Goal: Task Accomplishment & Management: Manage account settings

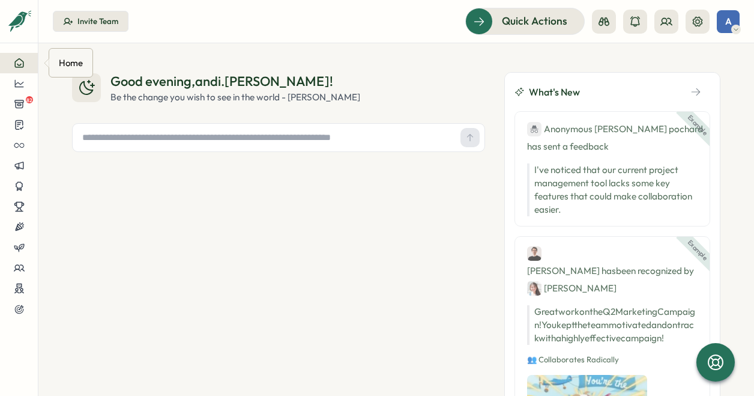
click at [15, 64] on icon at bounding box center [19, 63] width 8 height 8
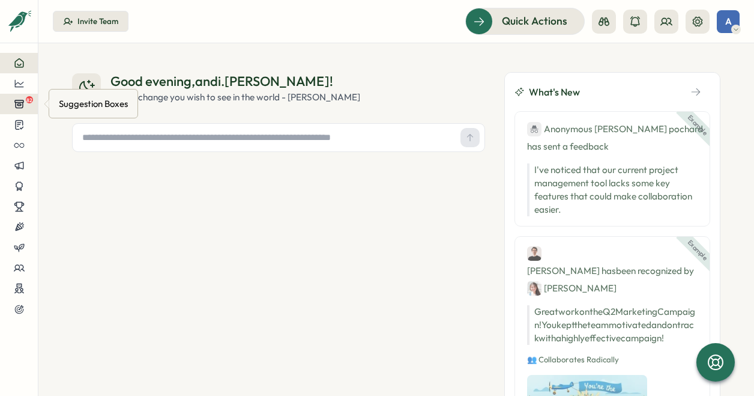
click at [26, 106] on div "82" at bounding box center [19, 103] width 19 height 11
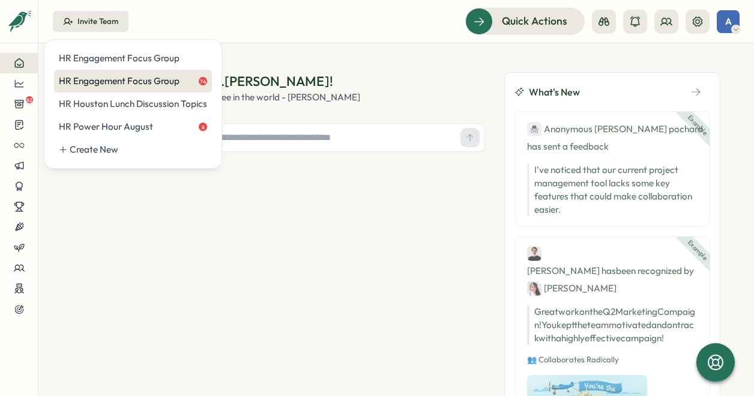
click at [135, 81] on div "HR Engagement Focus Group 74" at bounding box center [133, 80] width 148 height 13
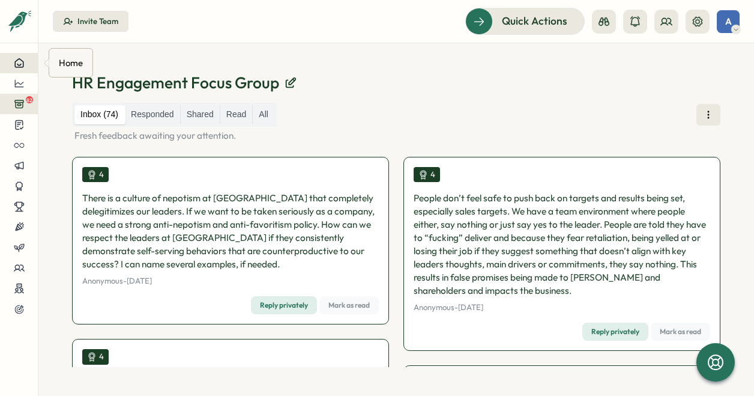
click at [14, 62] on icon at bounding box center [19, 63] width 11 height 11
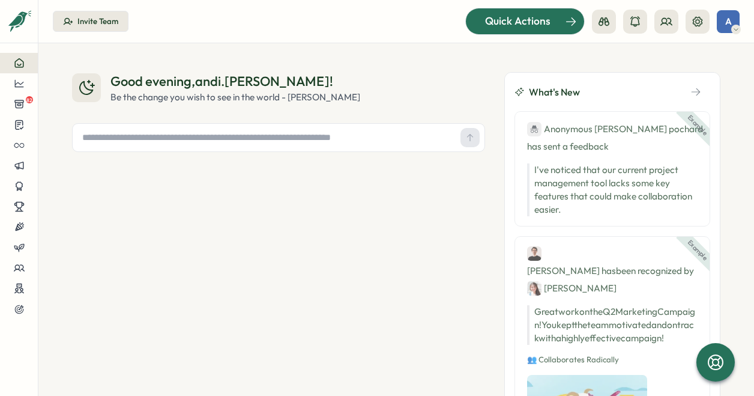
click at [512, 12] on div at bounding box center [525, 20] width 118 height 25
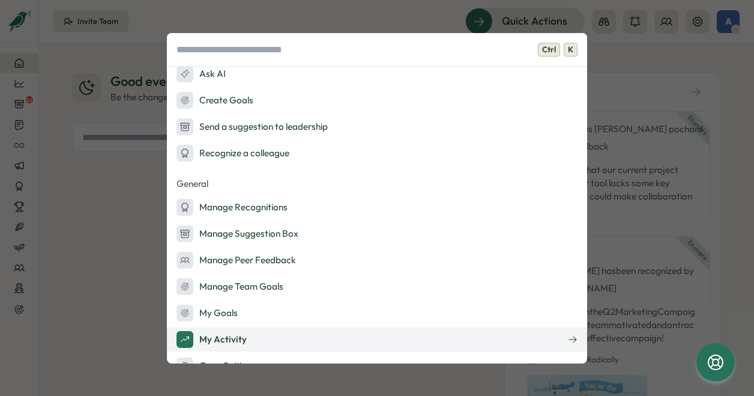
scroll to position [120, 0]
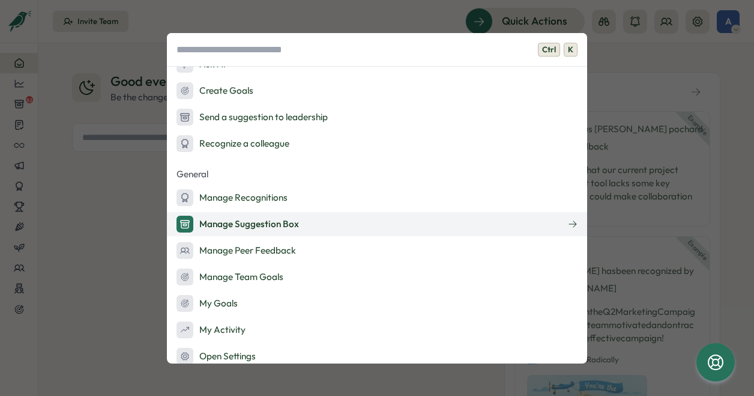
click at [280, 225] on div "Manage Suggestion Box" at bounding box center [238, 224] width 122 height 17
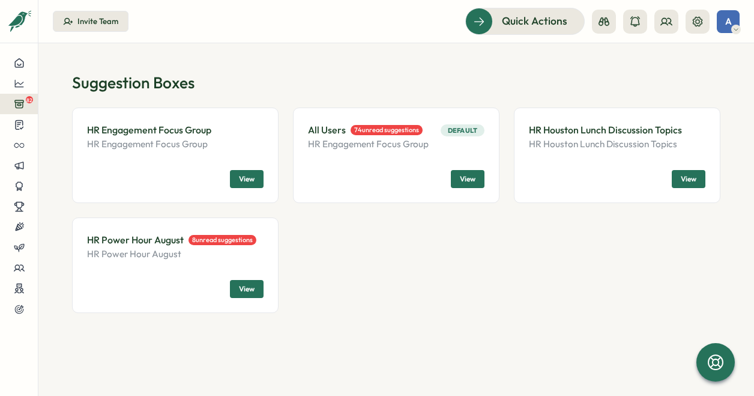
click at [246, 292] on span "View" at bounding box center [247, 288] width 16 height 17
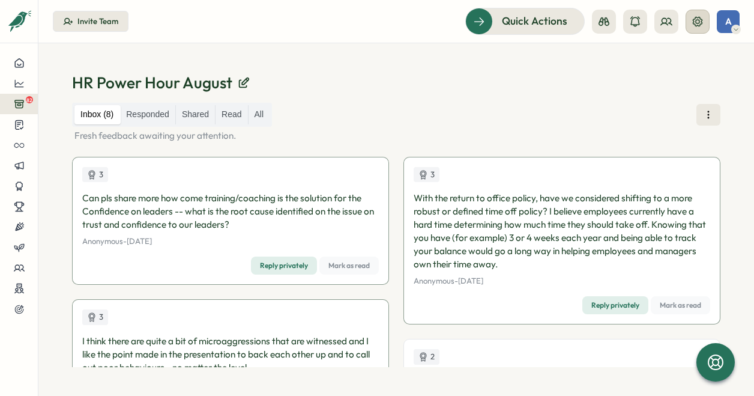
click at [693, 25] on icon at bounding box center [698, 22] width 12 height 12
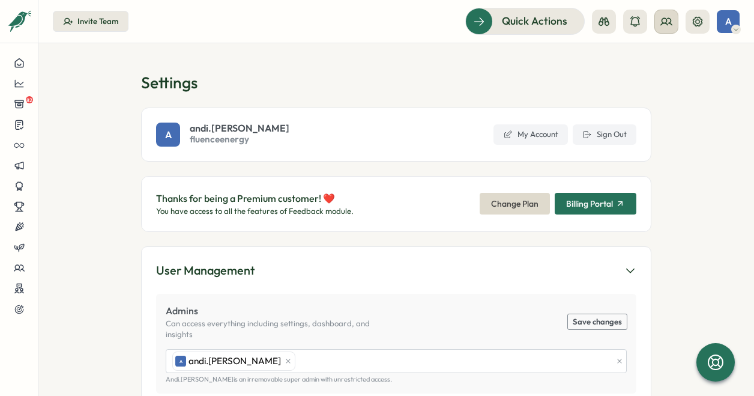
click at [659, 21] on button at bounding box center [666, 22] width 24 height 24
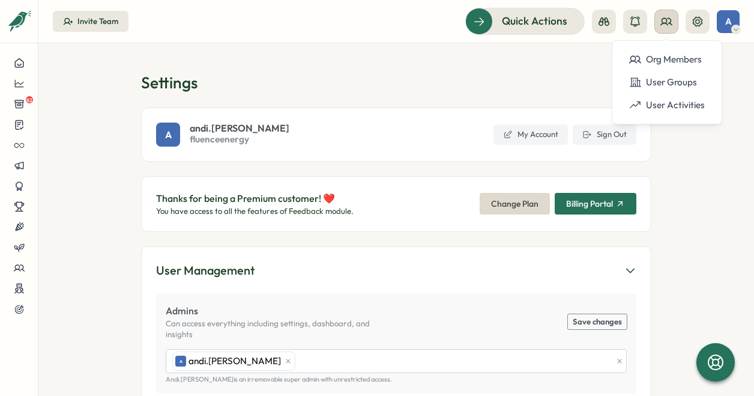
click at [659, 21] on button at bounding box center [666, 22] width 24 height 24
click at [17, 107] on icon at bounding box center [19, 104] width 8 height 8
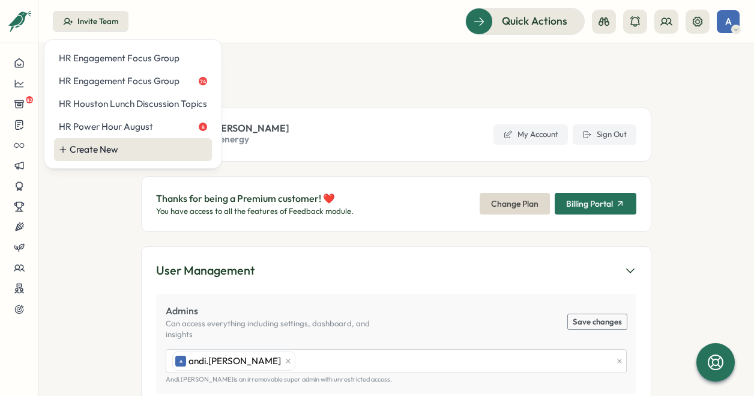
click at [103, 160] on div "Create New" at bounding box center [133, 149] width 158 height 23
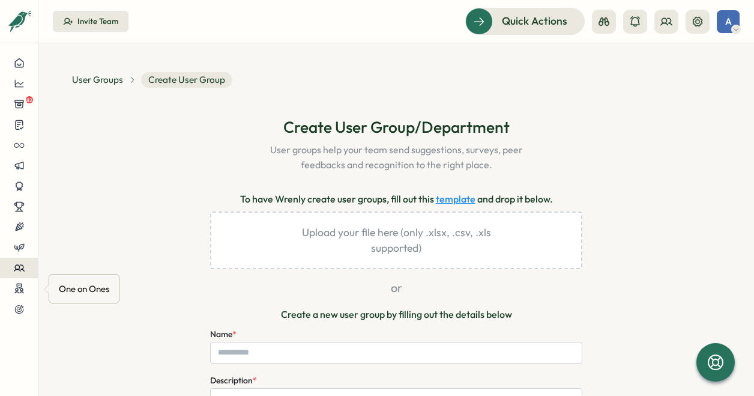
click at [0, 277] on button at bounding box center [19, 268] width 38 height 20
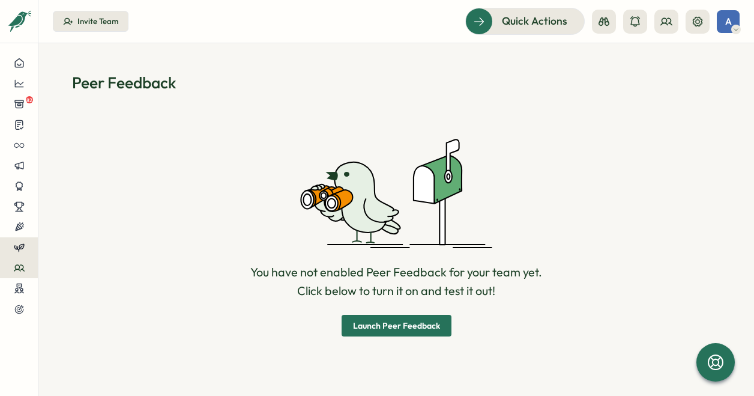
click at [11, 247] on div at bounding box center [19, 247] width 19 height 11
click at [193, 127] on div "You have not enabled Peer Feedback for your team yet. Click below to turn it on…" at bounding box center [396, 236] width 648 height 259
click at [25, 240] on button at bounding box center [19, 247] width 38 height 20
click at [19, 227] on icon at bounding box center [19, 227] width 11 height 11
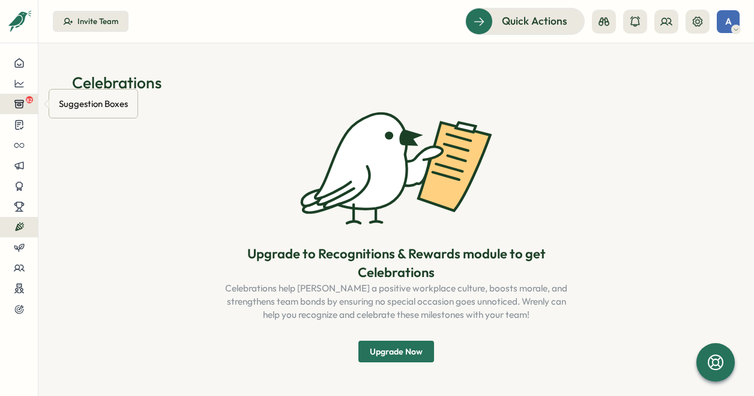
click at [22, 109] on button "82" at bounding box center [19, 104] width 38 height 20
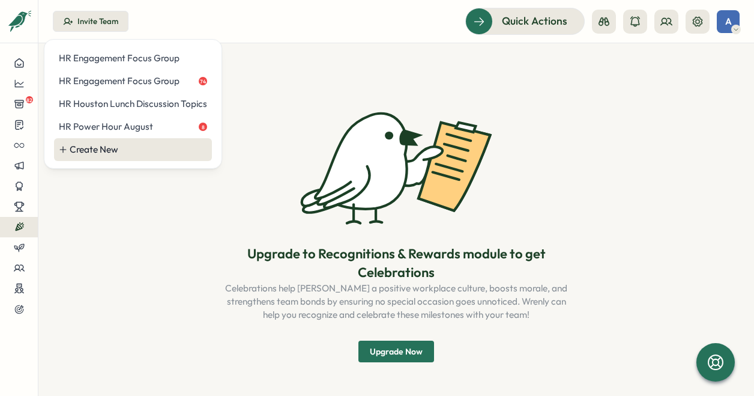
click at [89, 154] on div "Create New" at bounding box center [138, 149] width 137 height 13
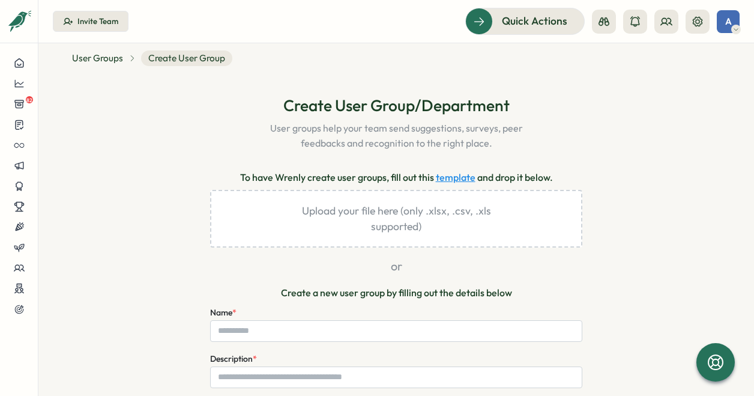
scroll to position [60, 0]
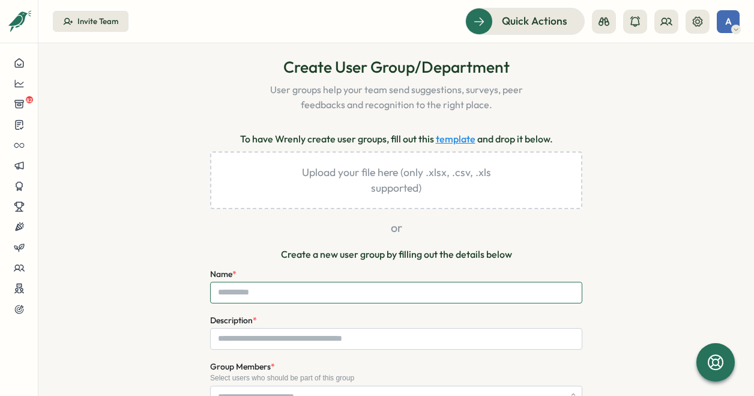
click at [232, 282] on input "Name *" at bounding box center [396, 293] width 372 height 22
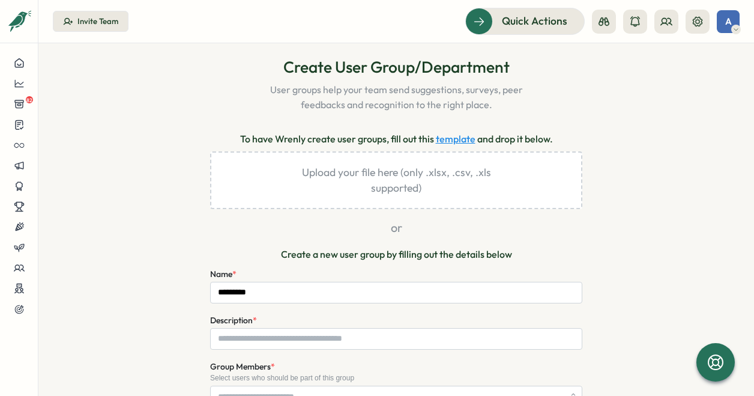
click at [64, 161] on section "**********" at bounding box center [396, 219] width 716 height 352
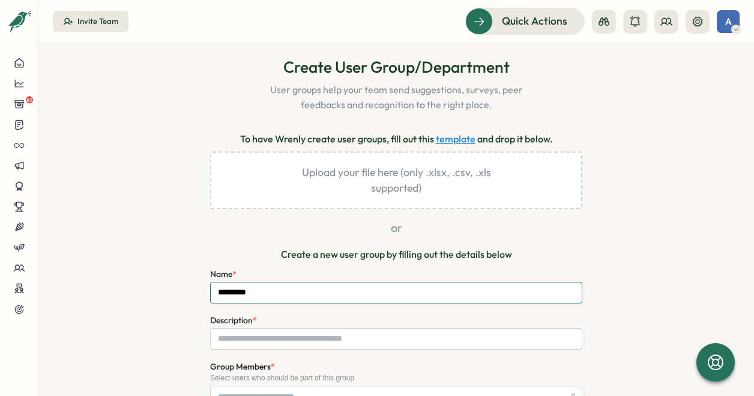
click at [273, 298] on input "*********" at bounding box center [396, 293] width 372 height 22
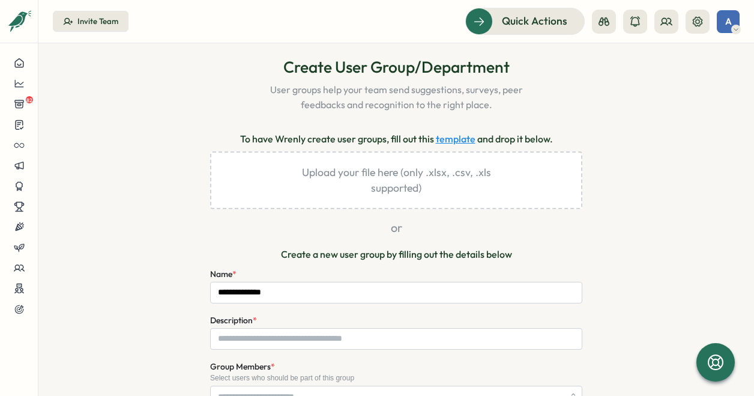
click at [49, 110] on section "**********" at bounding box center [396, 219] width 716 height 352
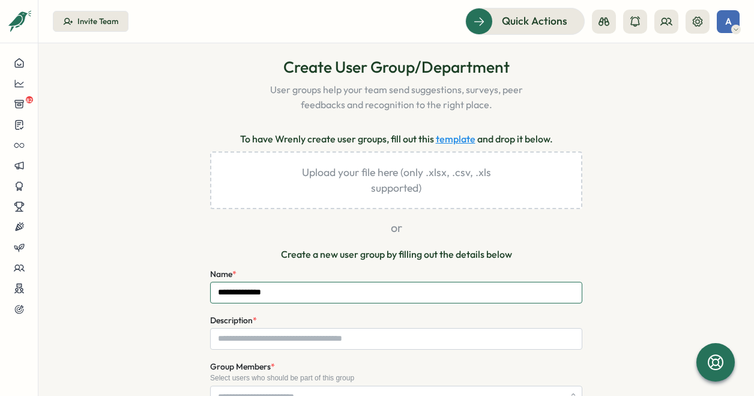
click at [284, 297] on input "**********" at bounding box center [396, 293] width 372 height 22
type input "**********"
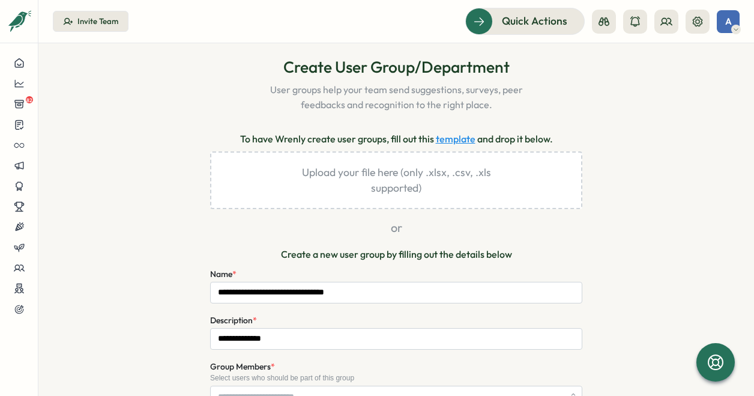
click at [83, 183] on div "**********" at bounding box center [396, 382] width 648 height 653
click at [396, 333] on input "**********" at bounding box center [396, 339] width 372 height 22
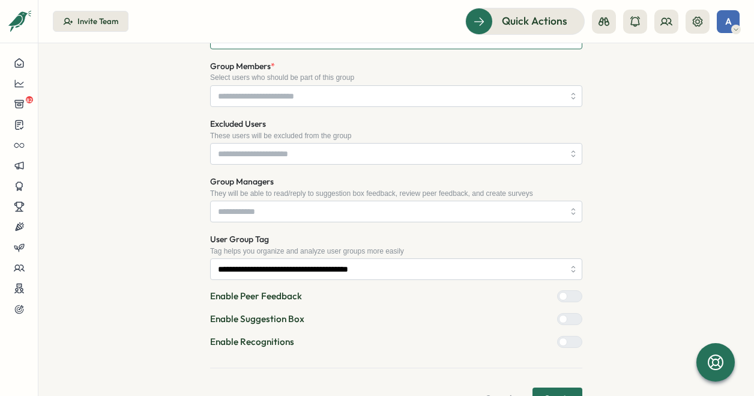
scroll to position [402, 0]
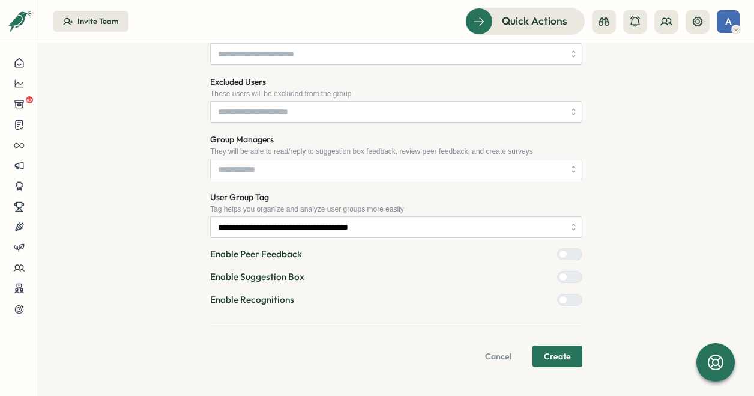
type input "**********"
click at [573, 288] on form "**********" at bounding box center [396, 145] width 372 height 442
click at [570, 279] on div at bounding box center [574, 276] width 14 height 11
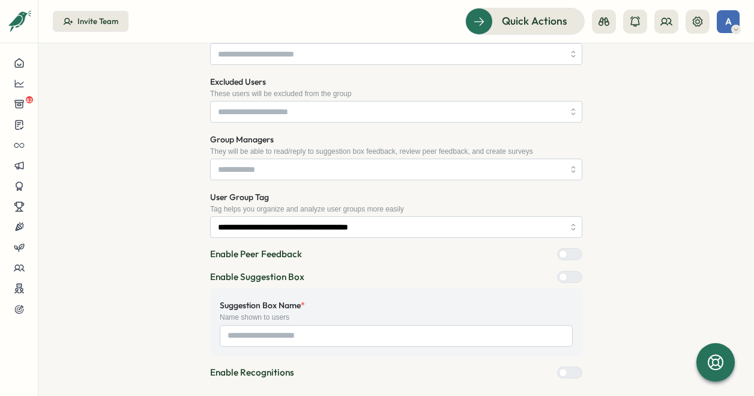
scroll to position [222, 0]
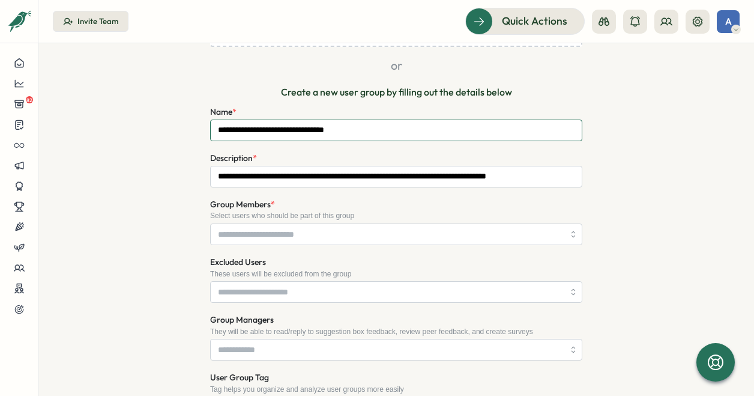
drag, startPoint x: 400, startPoint y: 127, endPoint x: 105, endPoint y: 127, distance: 294.8
click at [105, 127] on div "**********" at bounding box center [396, 256] width 648 height 725
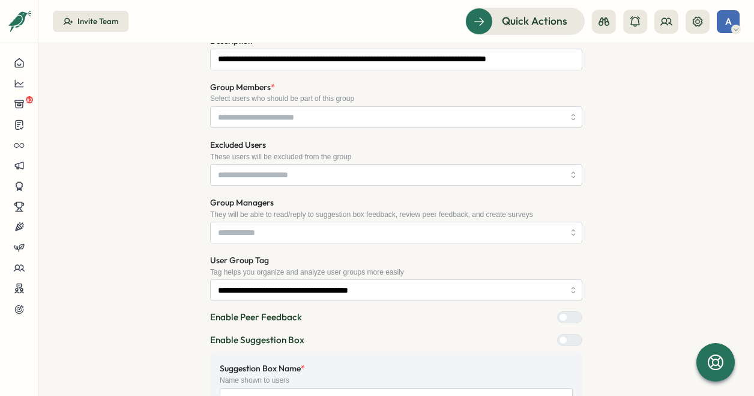
scroll to position [475, 0]
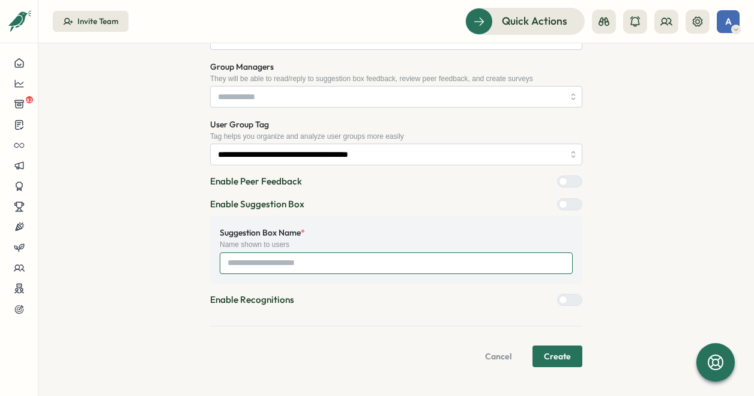
click at [333, 268] on input "Suggestion Box Name *" at bounding box center [396, 263] width 353 height 22
paste input "**********"
type input "**********"
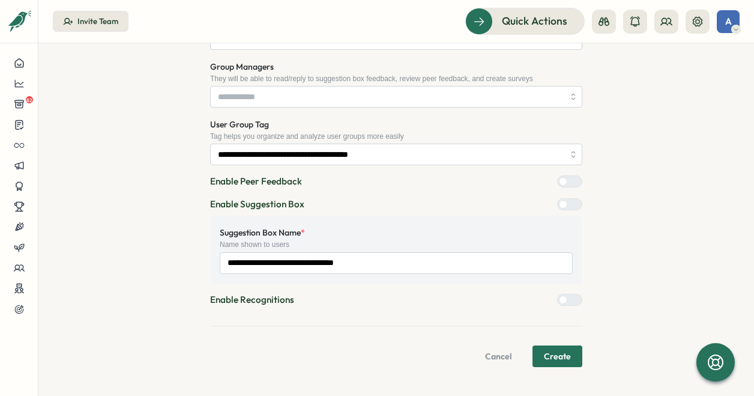
click at [570, 355] on button "Create" at bounding box center [558, 356] width 50 height 22
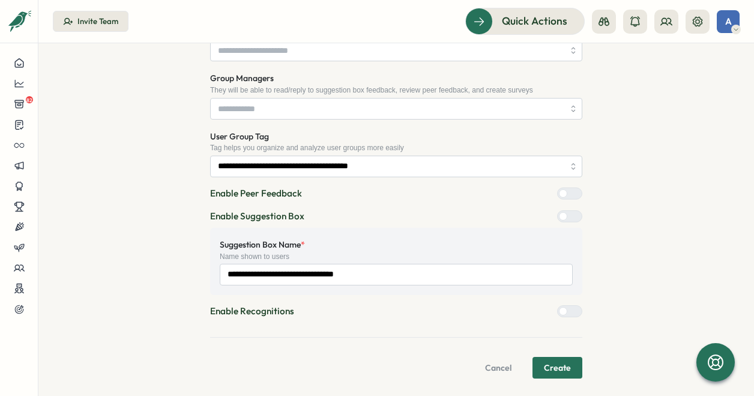
scroll to position [486, 0]
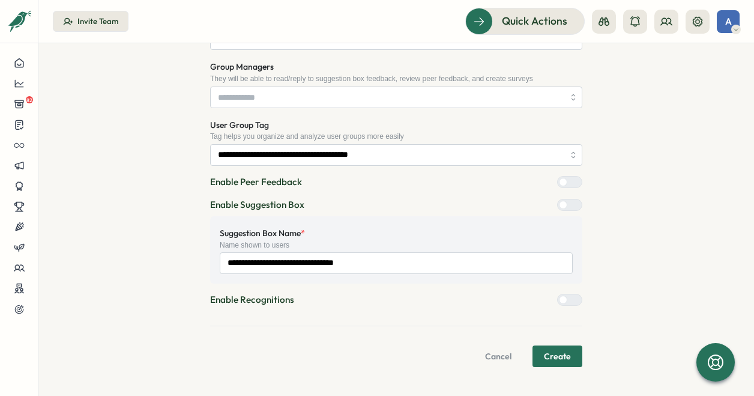
click at [559, 355] on span "Create" at bounding box center [557, 356] width 27 height 20
click at [566, 348] on span "Create" at bounding box center [557, 356] width 27 height 20
click at [569, 348] on button "Create" at bounding box center [558, 356] width 50 height 22
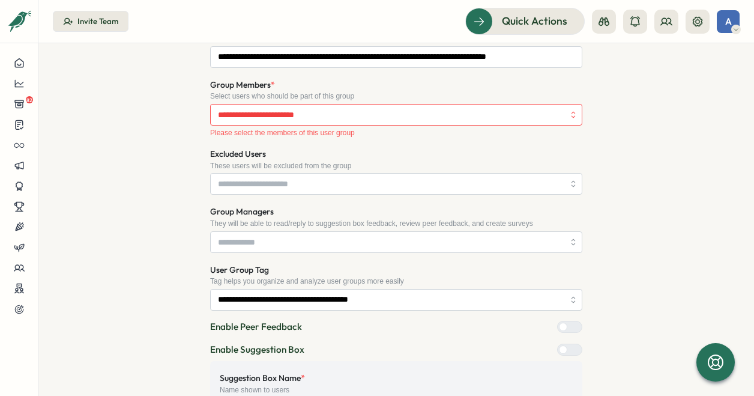
scroll to position [246, 0]
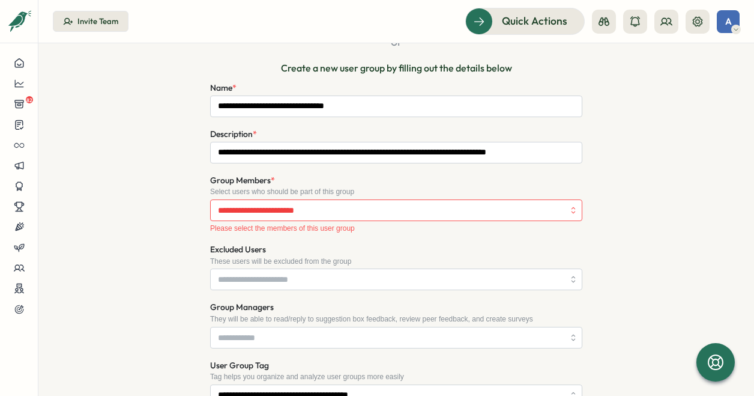
click at [469, 196] on div "Select users who should be part of this group" at bounding box center [396, 191] width 372 height 8
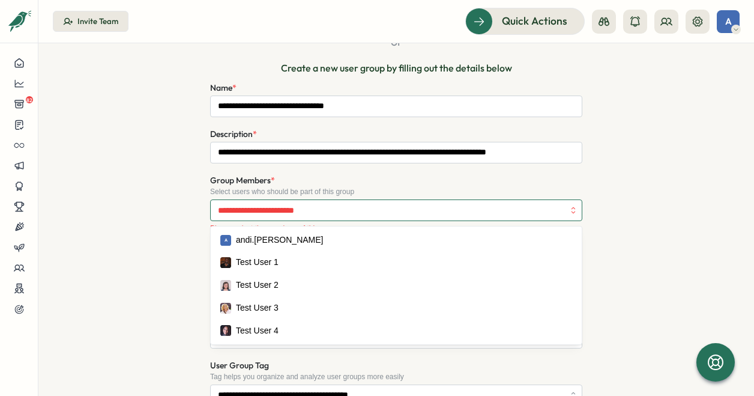
click at [465, 210] on input "Group Members *" at bounding box center [391, 210] width 346 height 20
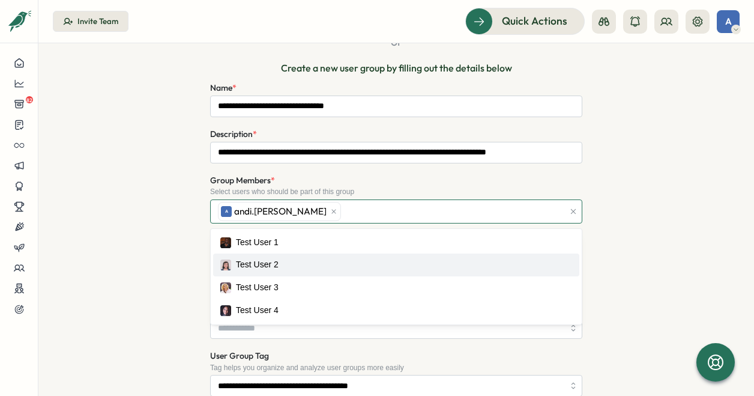
scroll to position [477, 0]
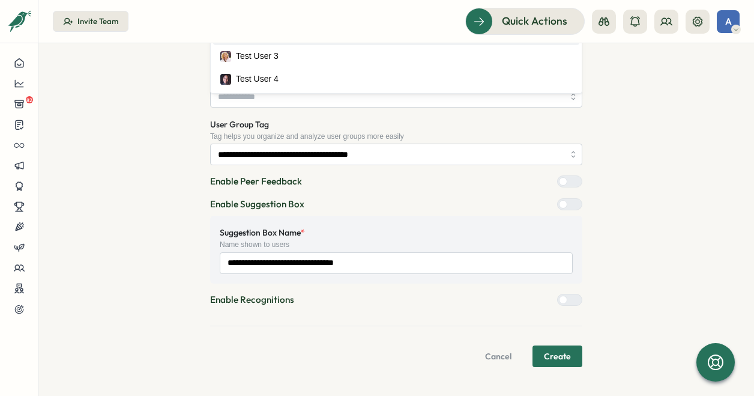
click at [566, 355] on span "Create" at bounding box center [557, 356] width 27 height 20
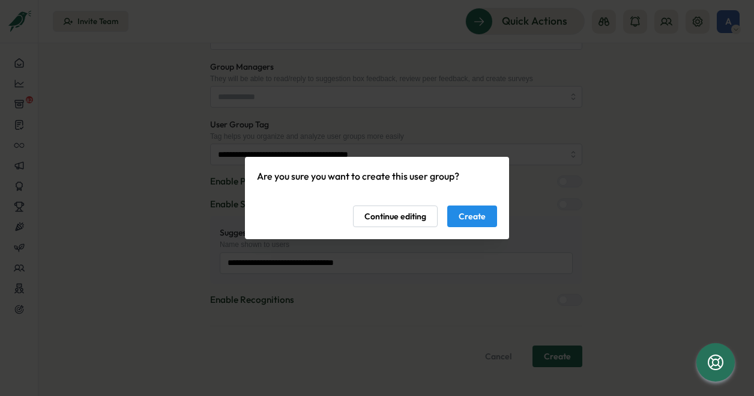
click at [488, 216] on button "Create" at bounding box center [472, 216] width 50 height 22
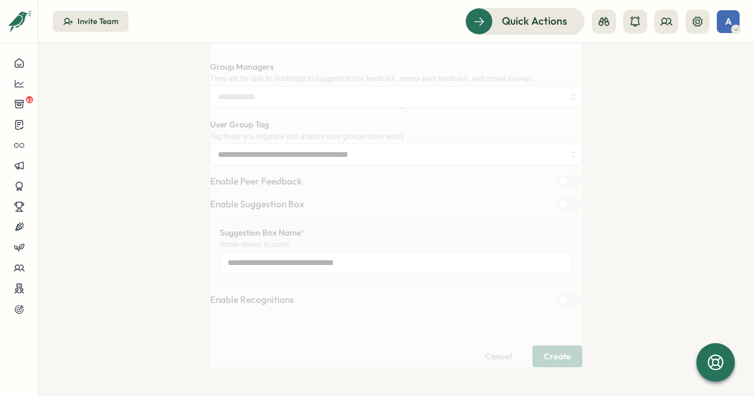
scroll to position [0, 0]
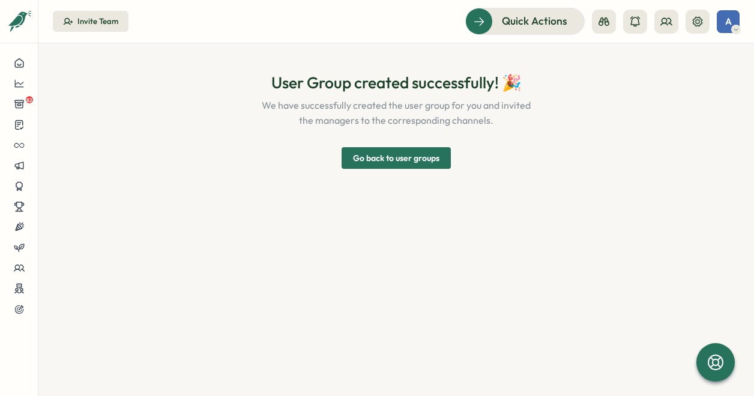
click at [393, 159] on span "Go back to user groups" at bounding box center [396, 158] width 86 height 20
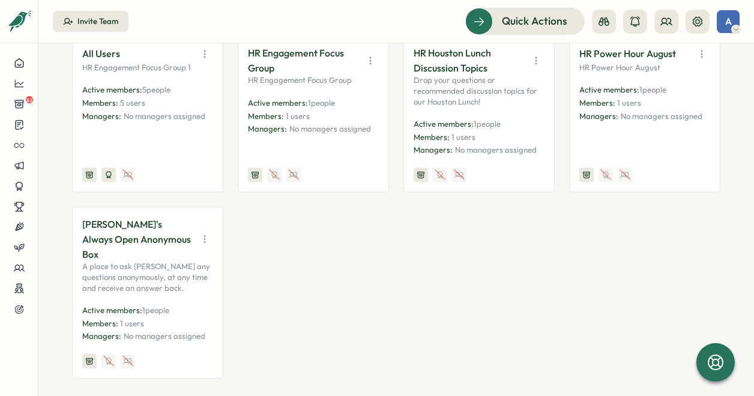
scroll to position [240, 0]
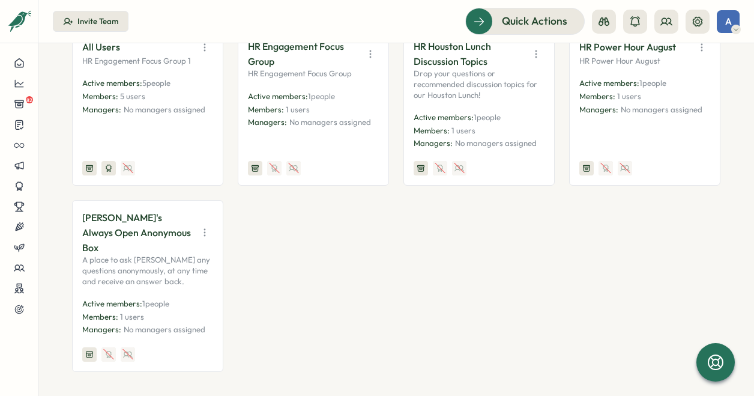
click at [207, 226] on icon "button" at bounding box center [205, 232] width 12 height 12
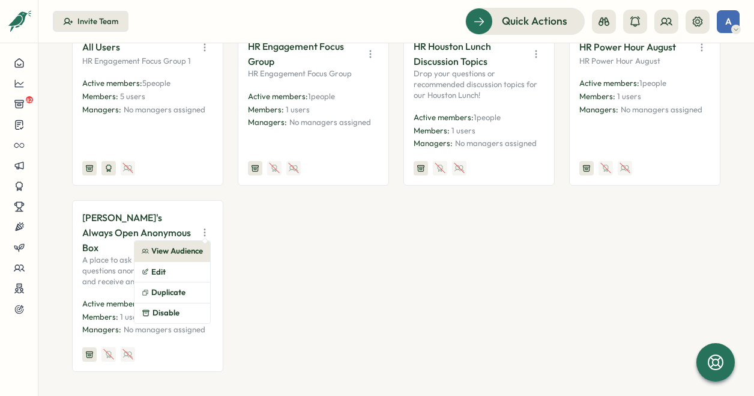
click at [197, 243] on button "View Audience" at bounding box center [172, 251] width 76 height 20
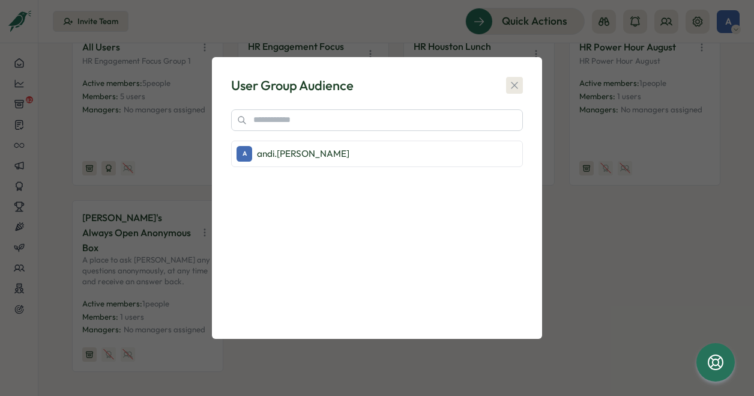
click at [518, 83] on icon "button" at bounding box center [515, 85] width 12 height 12
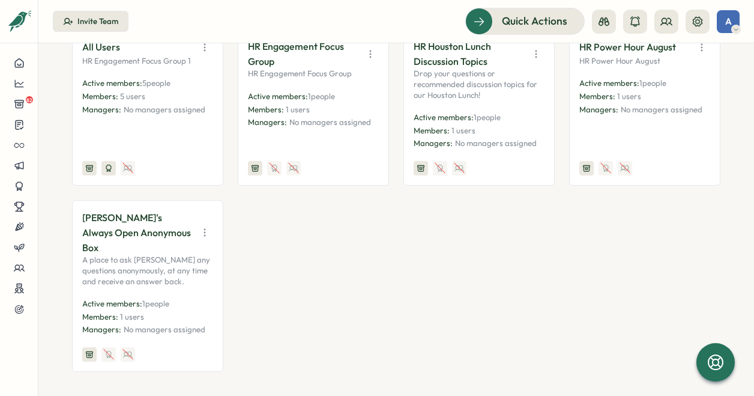
click at [119, 229] on p "[PERSON_NAME]'s Always Open Anonymous Box" at bounding box center [136, 232] width 109 height 44
click at [116, 236] on p "[PERSON_NAME]'s Always Open Anonymous Box" at bounding box center [136, 232] width 109 height 44
click at [208, 226] on icon "button" at bounding box center [205, 232] width 12 height 12
click at [170, 274] on button "Edit" at bounding box center [172, 272] width 76 height 20
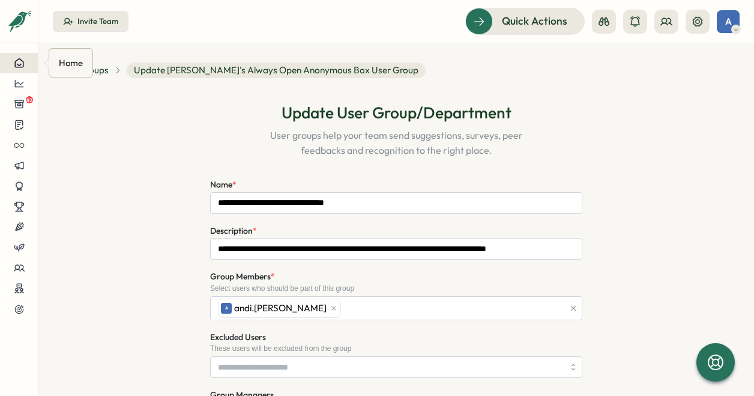
click at [15, 62] on icon at bounding box center [19, 63] width 8 height 8
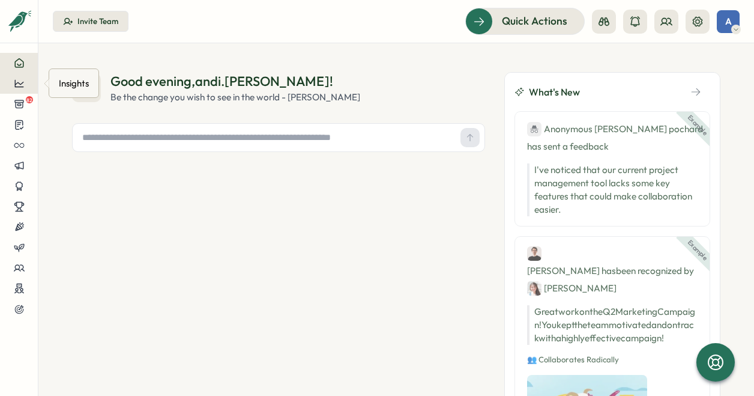
click at [22, 90] on button at bounding box center [19, 83] width 38 height 20
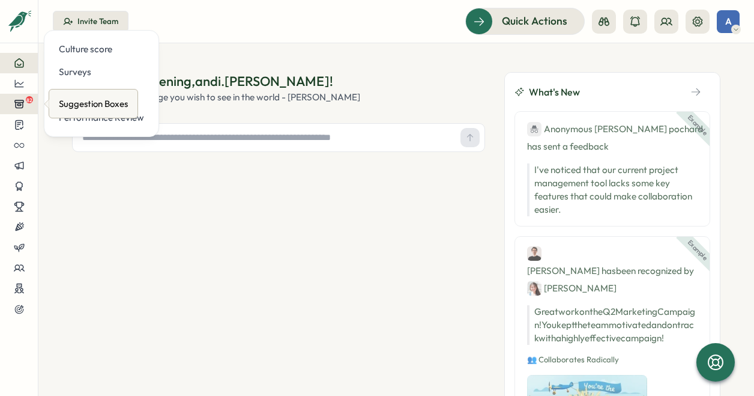
click at [22, 98] on icon at bounding box center [19, 103] width 11 height 11
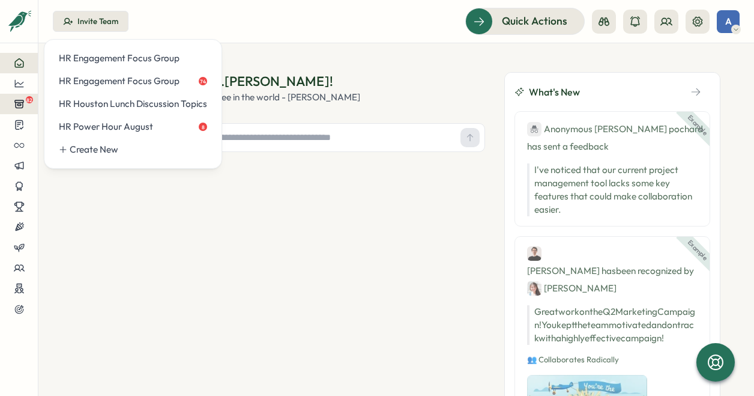
click at [29, 107] on button "82" at bounding box center [19, 104] width 38 height 20
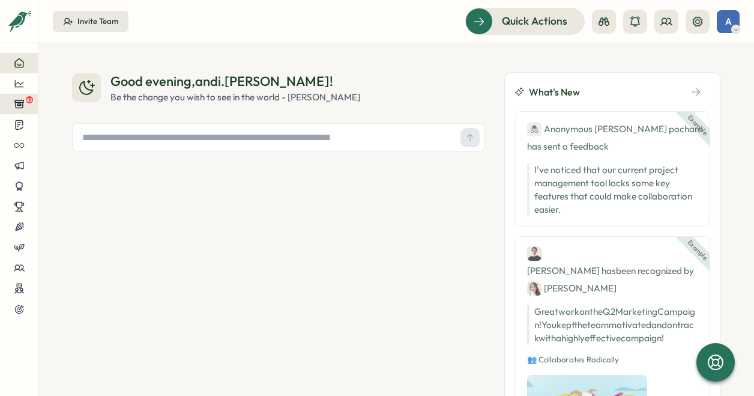
click at [23, 106] on icon at bounding box center [19, 104] width 8 height 8
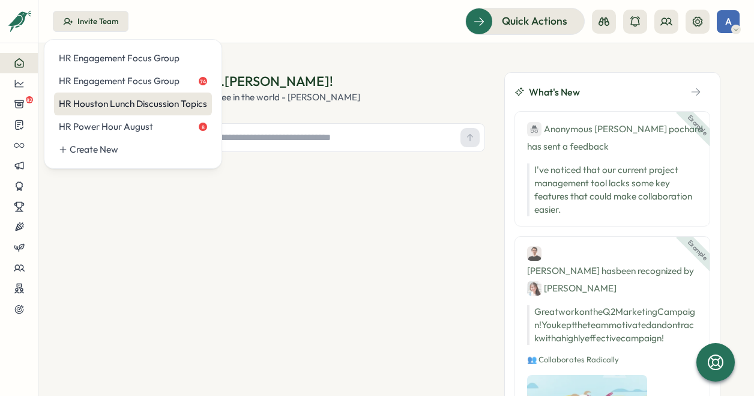
click at [147, 109] on div "HR Houston Lunch Discussion Topics" at bounding box center [133, 103] width 148 height 13
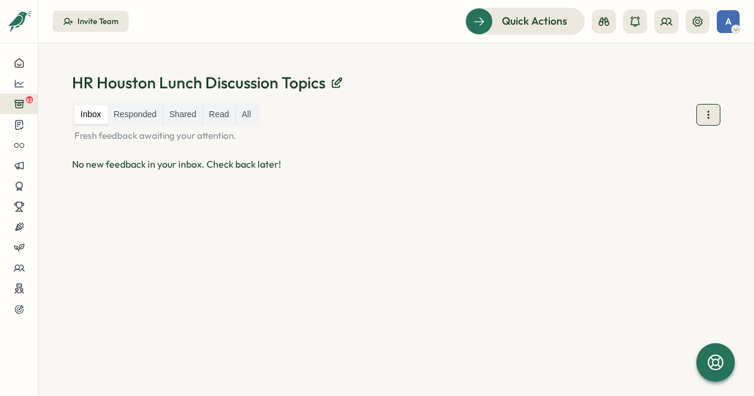
click at [735, 119] on div "HR Houston Lunch Discussion Topics Inbox Responded Shared Read All Fresh feedba…" at bounding box center [396, 219] width 716 height 352
click at [713, 117] on icon at bounding box center [708, 115] width 12 height 12
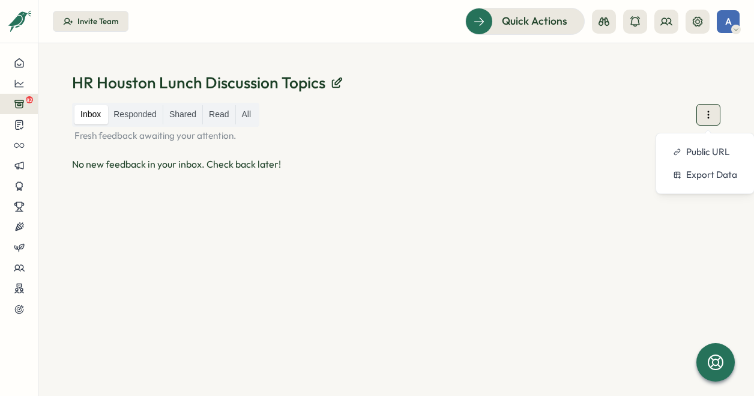
click at [713, 117] on icon at bounding box center [708, 115] width 12 height 12
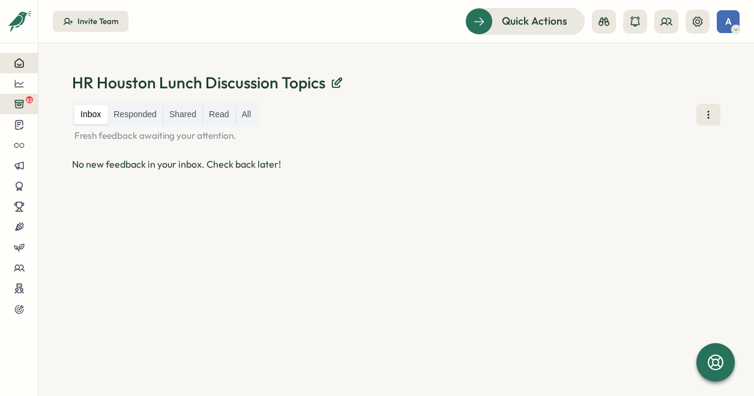
click at [10, 68] on button at bounding box center [19, 63] width 38 height 20
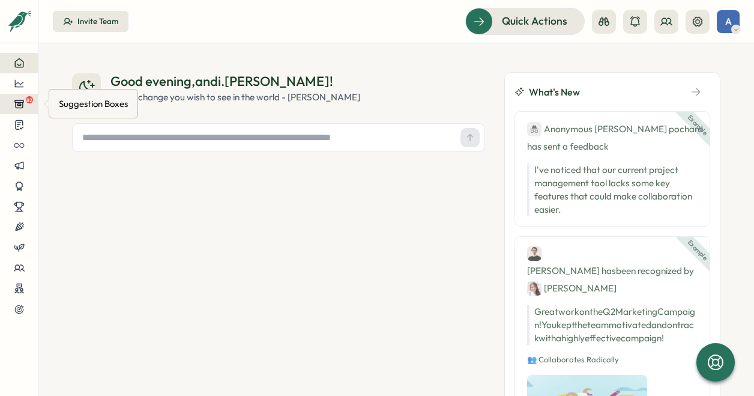
click at [19, 98] on button "82" at bounding box center [19, 104] width 38 height 20
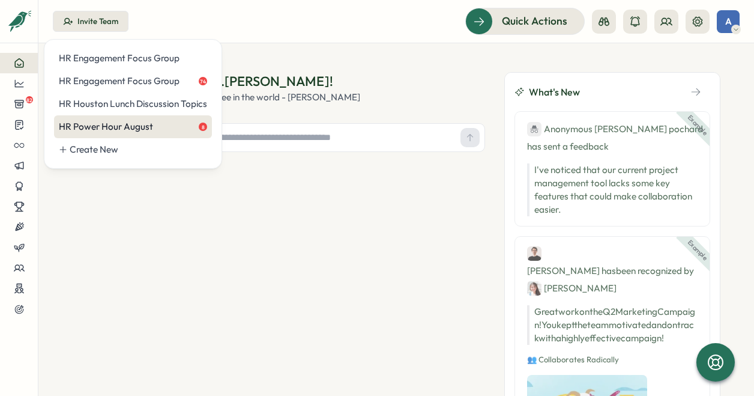
click at [103, 119] on div "HR Power Hour [DATE]" at bounding box center [133, 126] width 158 height 23
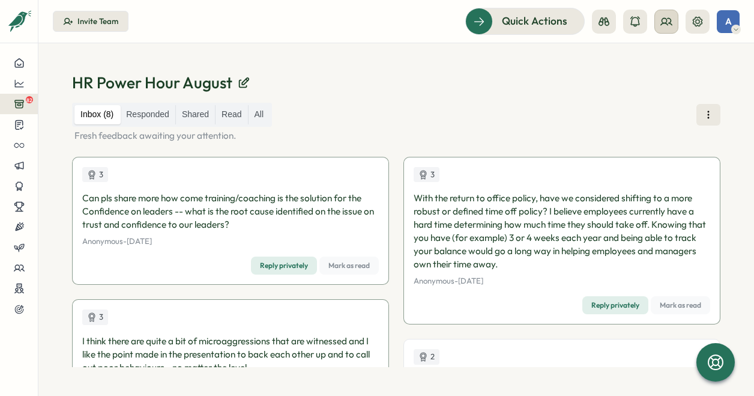
click at [668, 25] on icon at bounding box center [666, 22] width 12 height 12
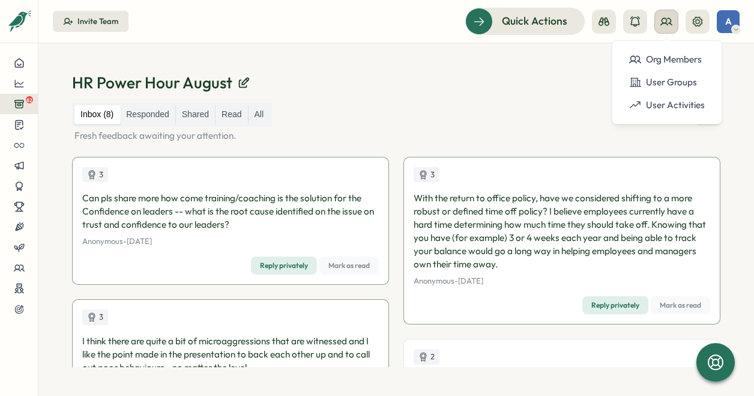
click at [668, 26] on icon at bounding box center [666, 22] width 12 height 12
click at [685, 75] on div "User Groups" at bounding box center [667, 82] width 90 height 23
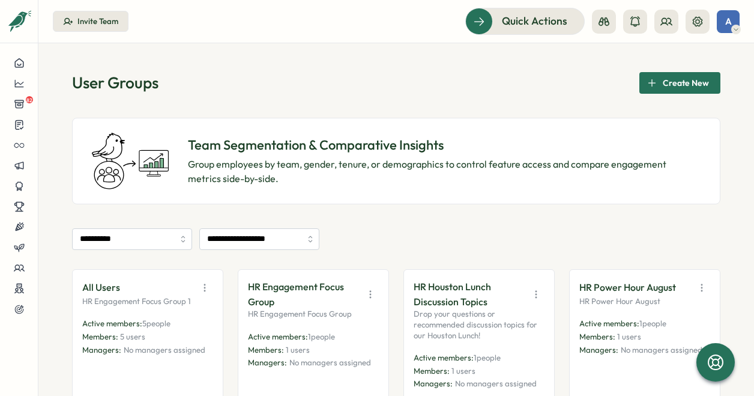
scroll to position [180, 0]
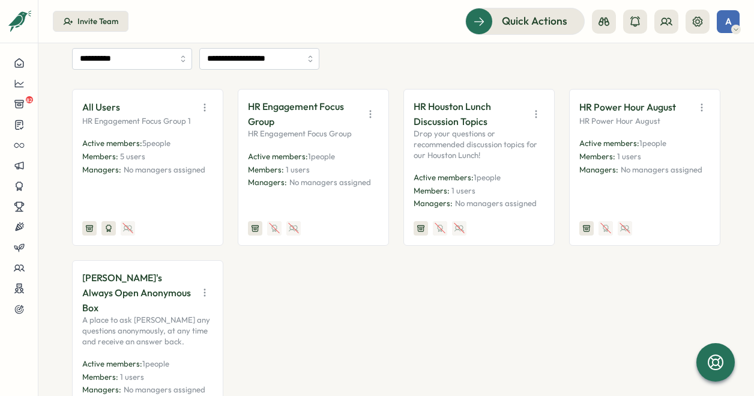
click at [199, 286] on icon "button" at bounding box center [205, 292] width 12 height 12
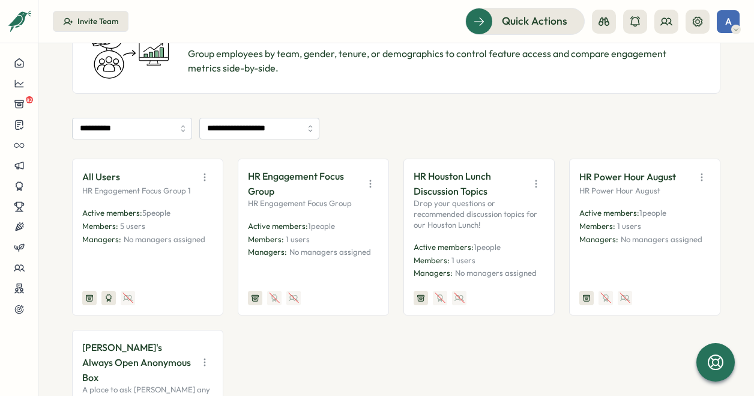
scroll to position [294, 0]
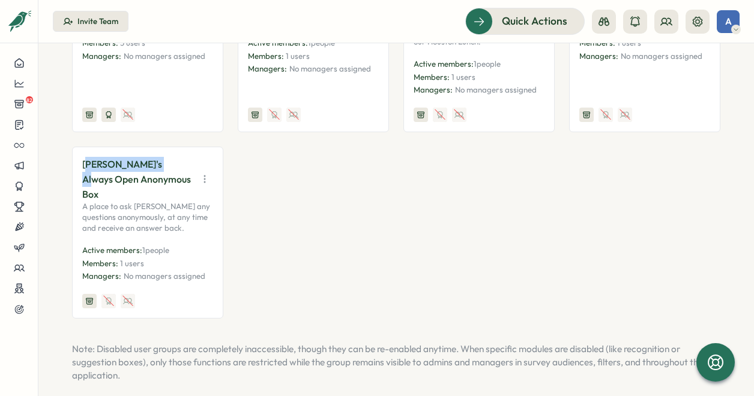
drag, startPoint x: 158, startPoint y: 171, endPoint x: 85, endPoint y: 169, distance: 72.7
click at [85, 169] on p "[PERSON_NAME]'s Always Open Anonymous Box" at bounding box center [136, 179] width 109 height 44
drag, startPoint x: 85, startPoint y: 169, endPoint x: 184, endPoint y: 189, distance: 100.6
click at [184, 201] on p "A place to ask [PERSON_NAME] any questions anonymously, at any time and receive…" at bounding box center [147, 217] width 131 height 32
drag, startPoint x: 168, startPoint y: 179, endPoint x: 63, endPoint y: 167, distance: 105.2
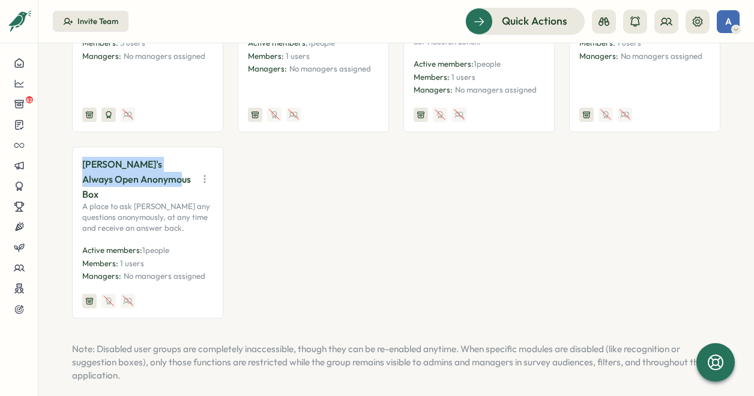
click at [63, 167] on div "**********" at bounding box center [396, 219] width 716 height 352
copy p "[PERSON_NAME]'s Always Open Anonymous Box"
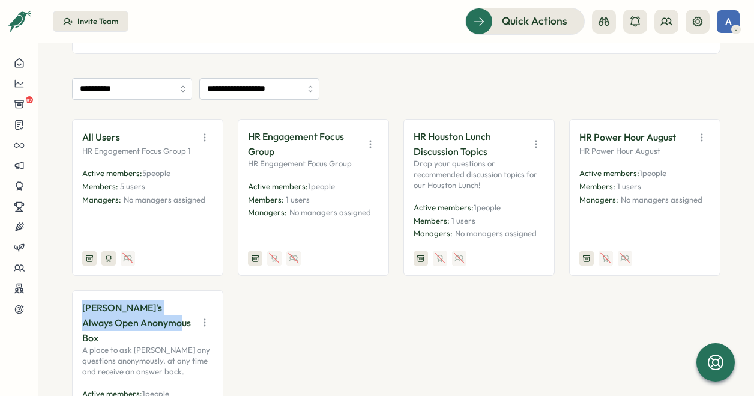
scroll to position [0, 0]
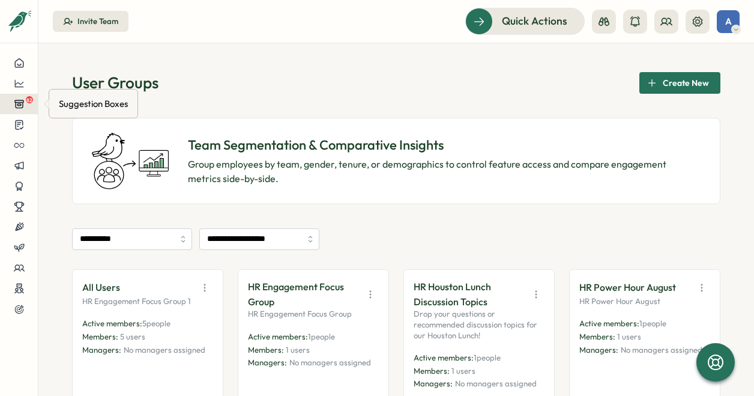
click at [22, 105] on icon at bounding box center [19, 103] width 11 height 11
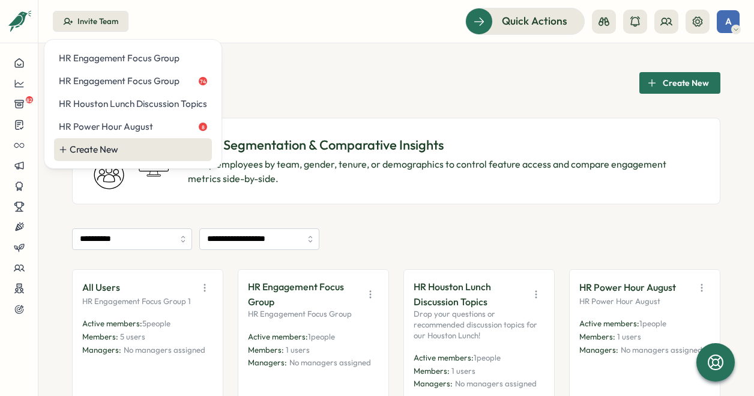
click at [77, 142] on div "Create New" at bounding box center [133, 149] width 158 height 23
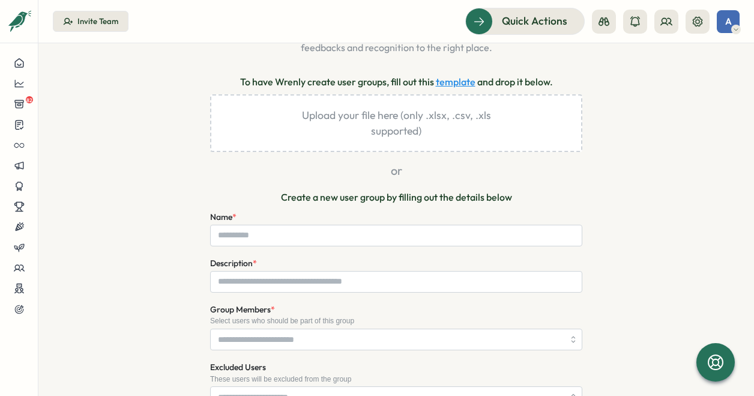
scroll to position [120, 0]
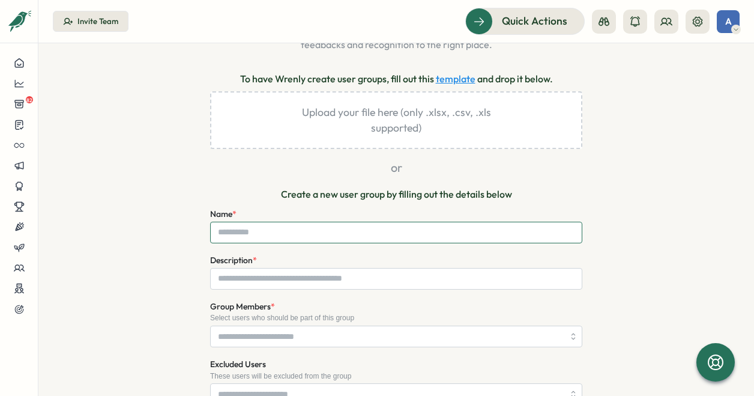
click at [253, 232] on input "Name *" at bounding box center [396, 233] width 372 height 22
paste input "**********"
type input "**********"
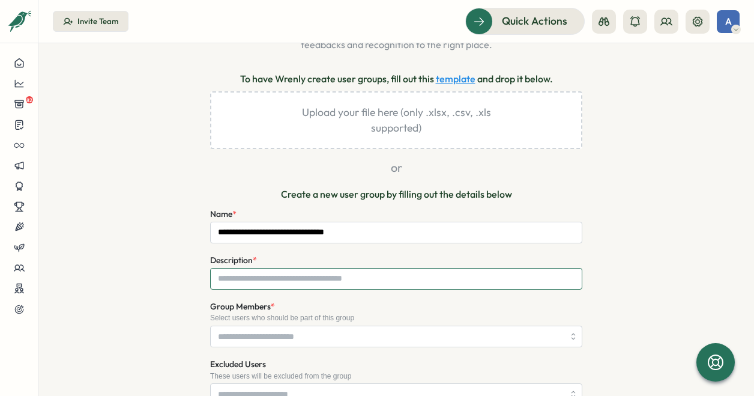
click at [255, 274] on input "Description *" at bounding box center [396, 279] width 372 height 22
paste input "**********"
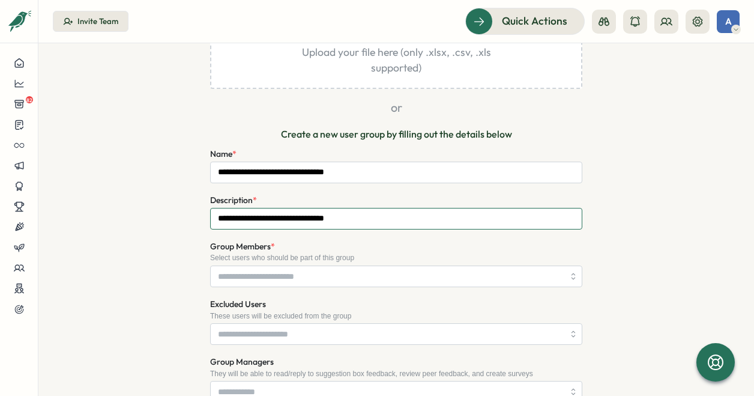
type input "**********"
click at [268, 276] on input "Group Members *" at bounding box center [391, 276] width 346 height 20
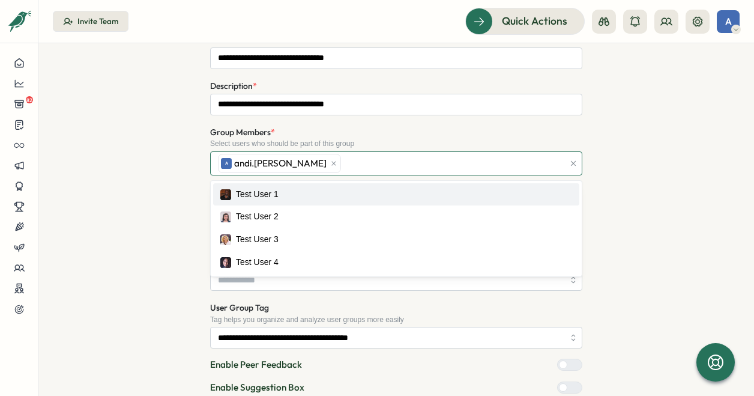
scroll to position [405, 0]
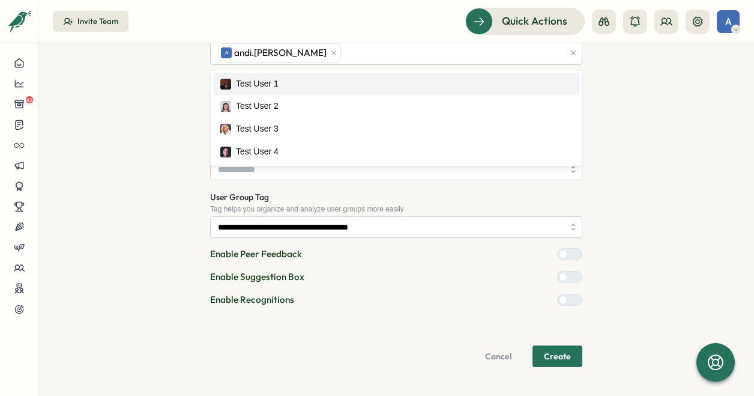
drag, startPoint x: 704, startPoint y: 260, endPoint x: 686, endPoint y: 273, distance: 22.8
click at [698, 262] on div "**********" at bounding box center [396, 39] width 648 height 655
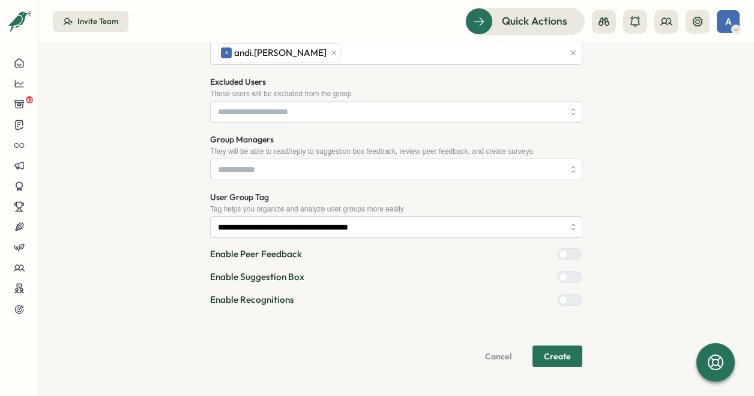
click at [561, 356] on span "Create" at bounding box center [557, 356] width 27 height 20
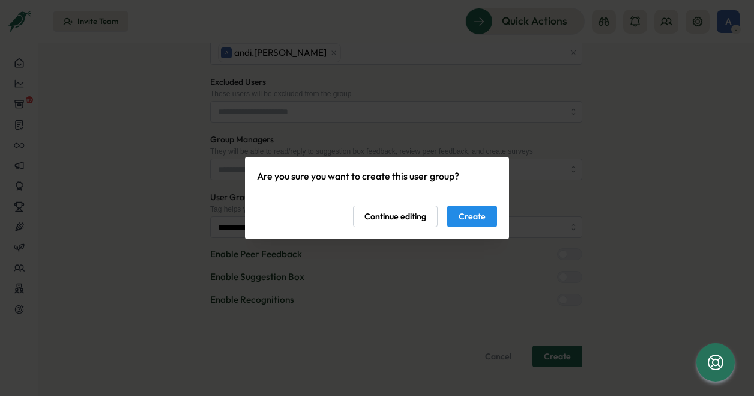
click at [480, 218] on span "Create" at bounding box center [472, 216] width 27 height 20
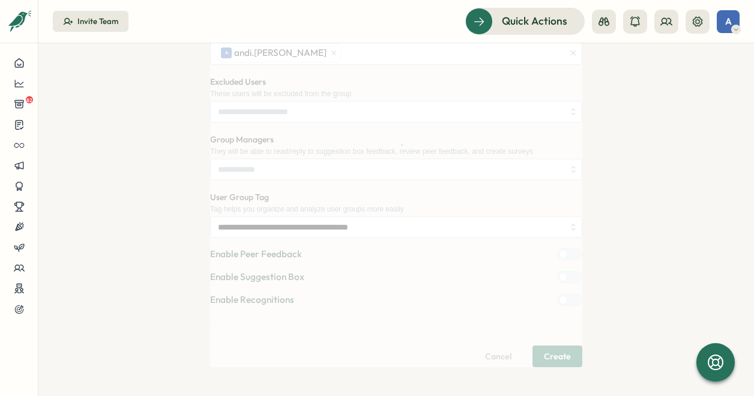
scroll to position [0, 0]
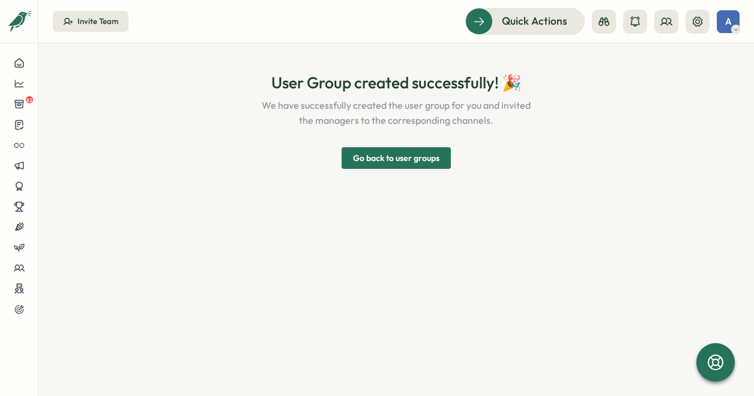
click at [427, 164] on span "Go back to user groups" at bounding box center [396, 158] width 86 height 20
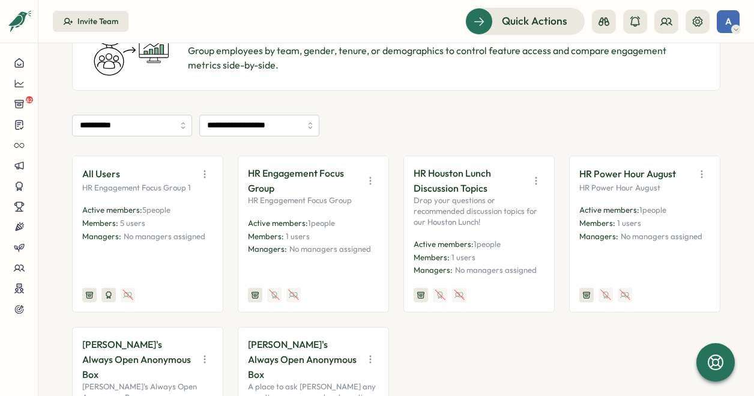
scroll to position [240, 0]
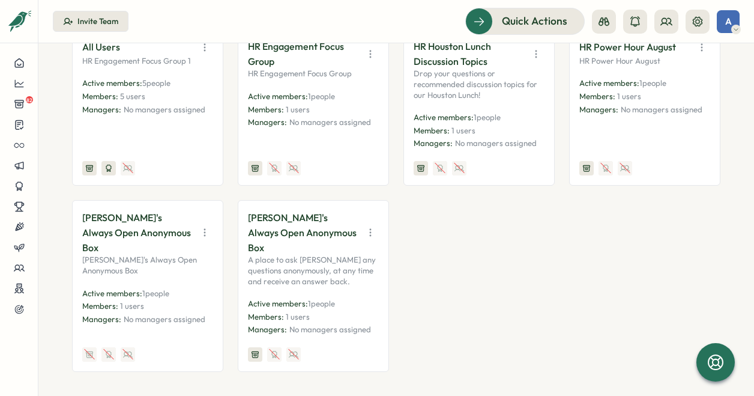
click at [208, 230] on icon "button" at bounding box center [205, 232] width 12 height 12
click at [371, 226] on icon "button" at bounding box center [370, 232] width 12 height 12
click at [17, 104] on icon at bounding box center [19, 104] width 8 height 8
drag, startPoint x: 490, startPoint y: 284, endPoint x: 484, endPoint y: 280, distance: 7.3
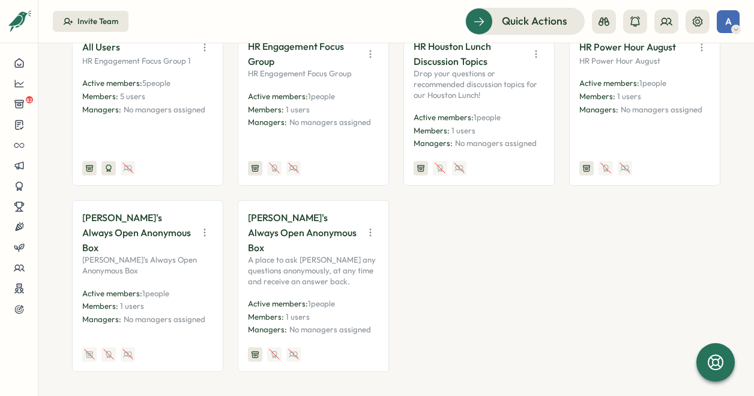
click at [489, 283] on div "All Users HR Engagement Focus Group 1 Active members: 5 people Members: 5 users…" at bounding box center [396, 200] width 648 height 343
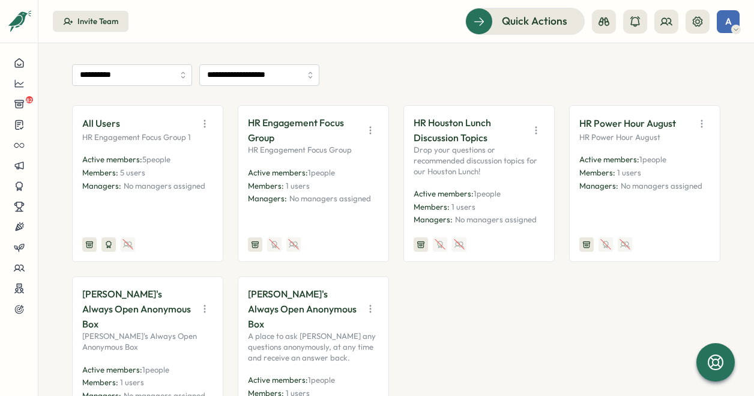
scroll to position [60, 0]
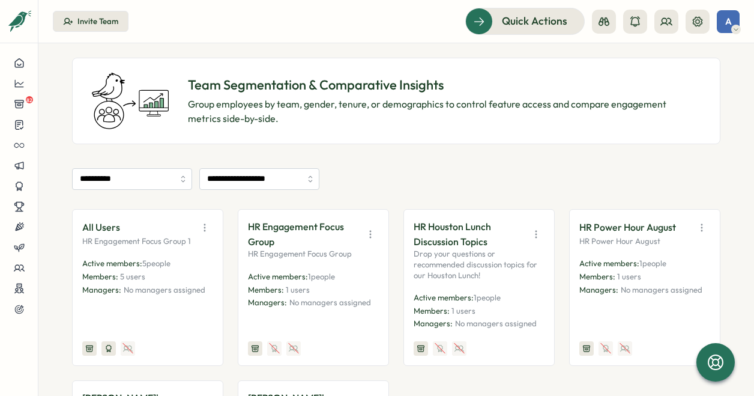
click at [537, 226] on button "button" at bounding box center [536, 234] width 17 height 17
click at [512, 313] on button "Disable" at bounding box center [504, 322] width 76 height 20
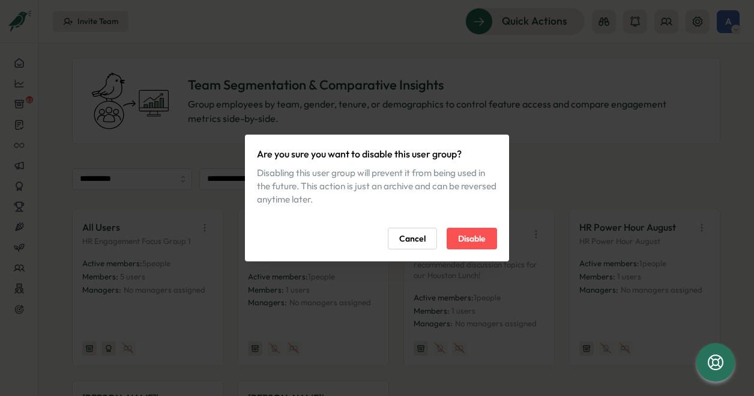
click at [475, 243] on span "Disable" at bounding box center [472, 238] width 28 height 20
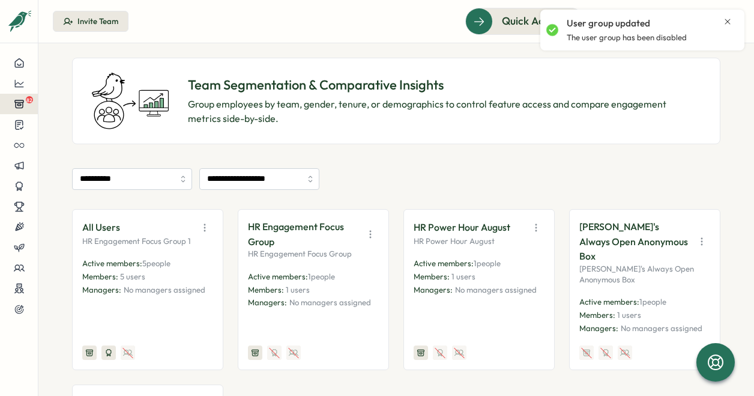
click at [28, 101] on span "82" at bounding box center [29, 99] width 7 height 7
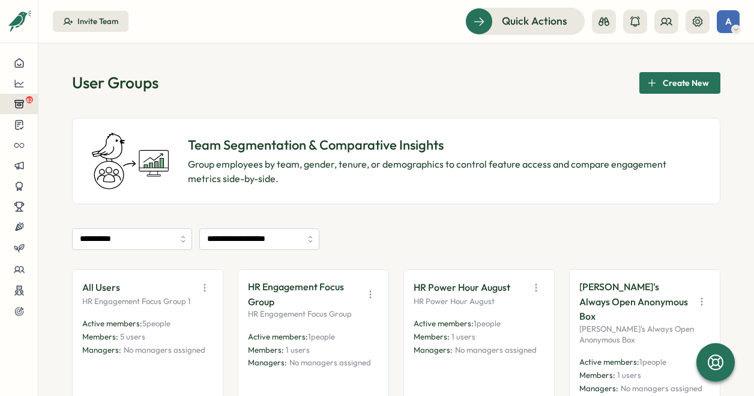
click at [26, 107] on div "82" at bounding box center [19, 103] width 19 height 11
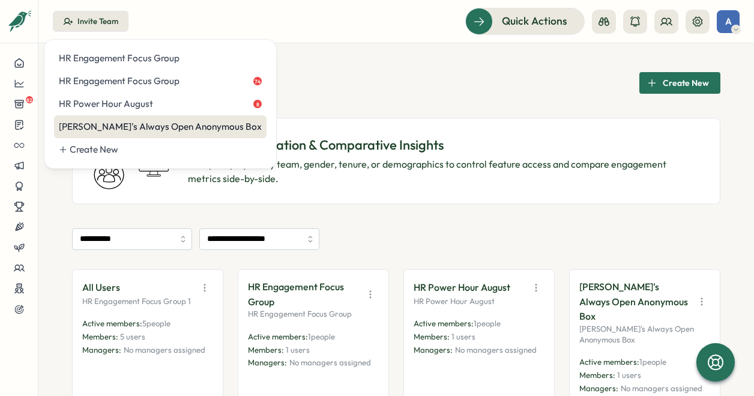
click at [85, 131] on div "[PERSON_NAME]'s Always Open Anonymous Box" at bounding box center [160, 126] width 203 height 13
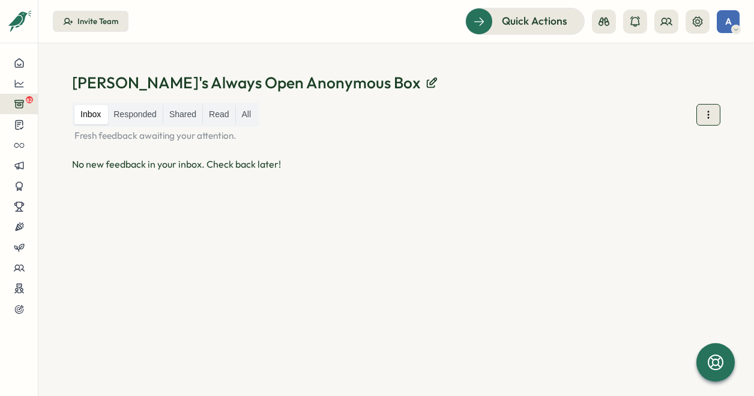
click at [713, 116] on icon at bounding box center [708, 115] width 12 height 12
click at [714, 146] on span "Public URL" at bounding box center [708, 151] width 44 height 13
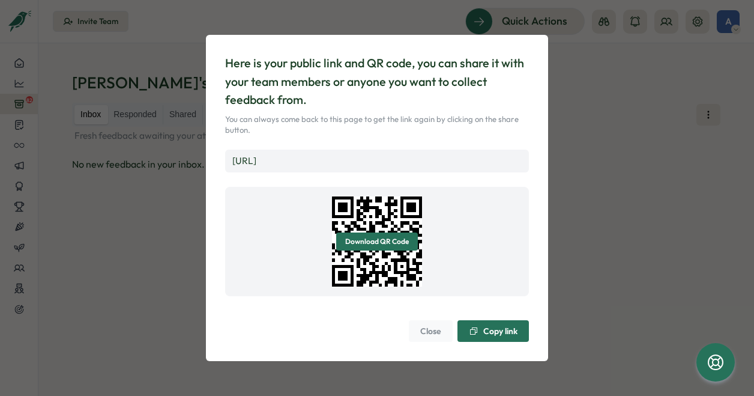
click at [497, 333] on span "Copy link" at bounding box center [500, 331] width 34 height 8
click at [56, 279] on div "Here is your public link and QR code, you can share it with your team members o…" at bounding box center [377, 198] width 754 height 396
